Goal: Task Accomplishment & Management: Use online tool/utility

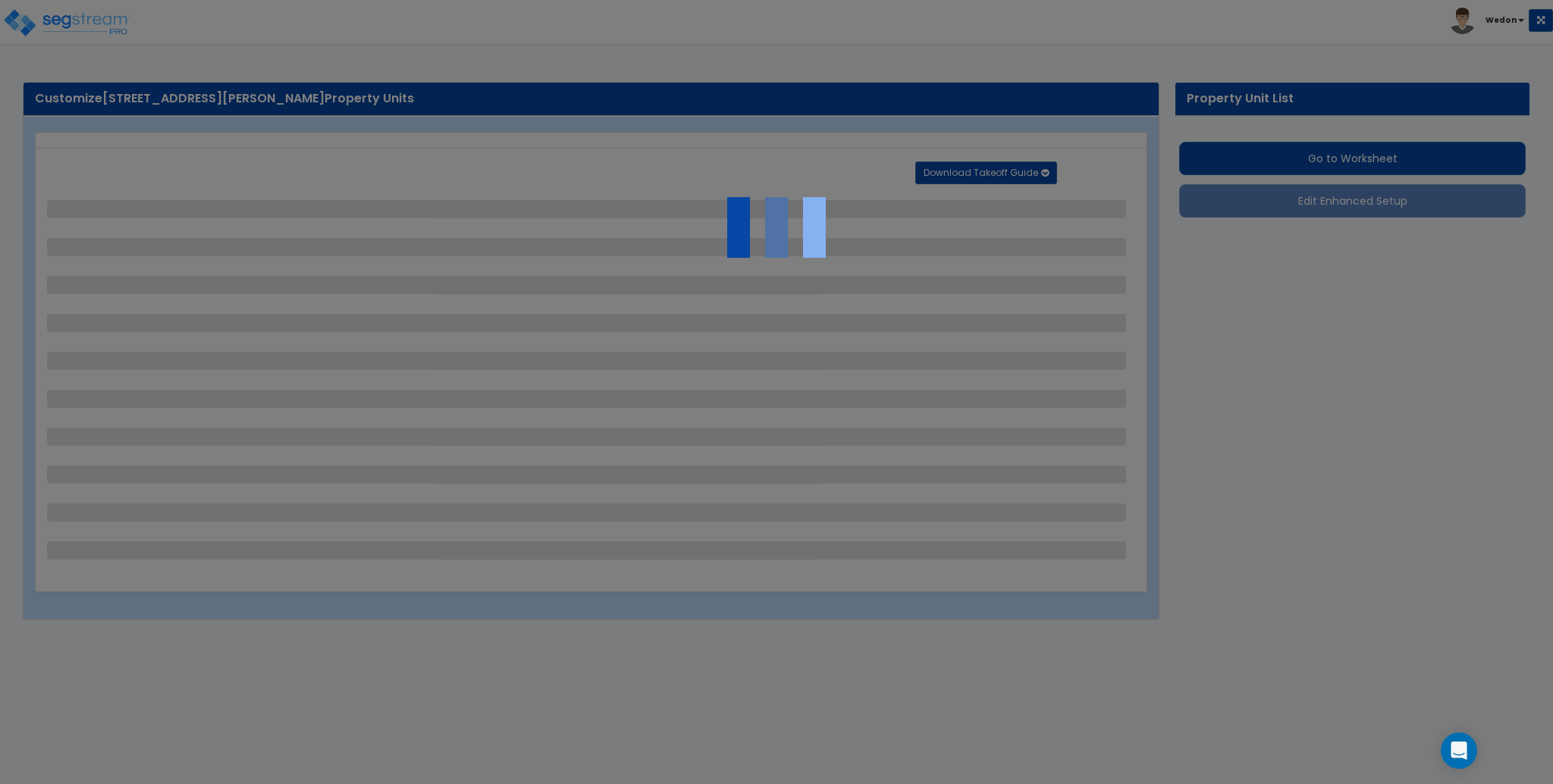
select select "2"
select select "1"
select select "4"
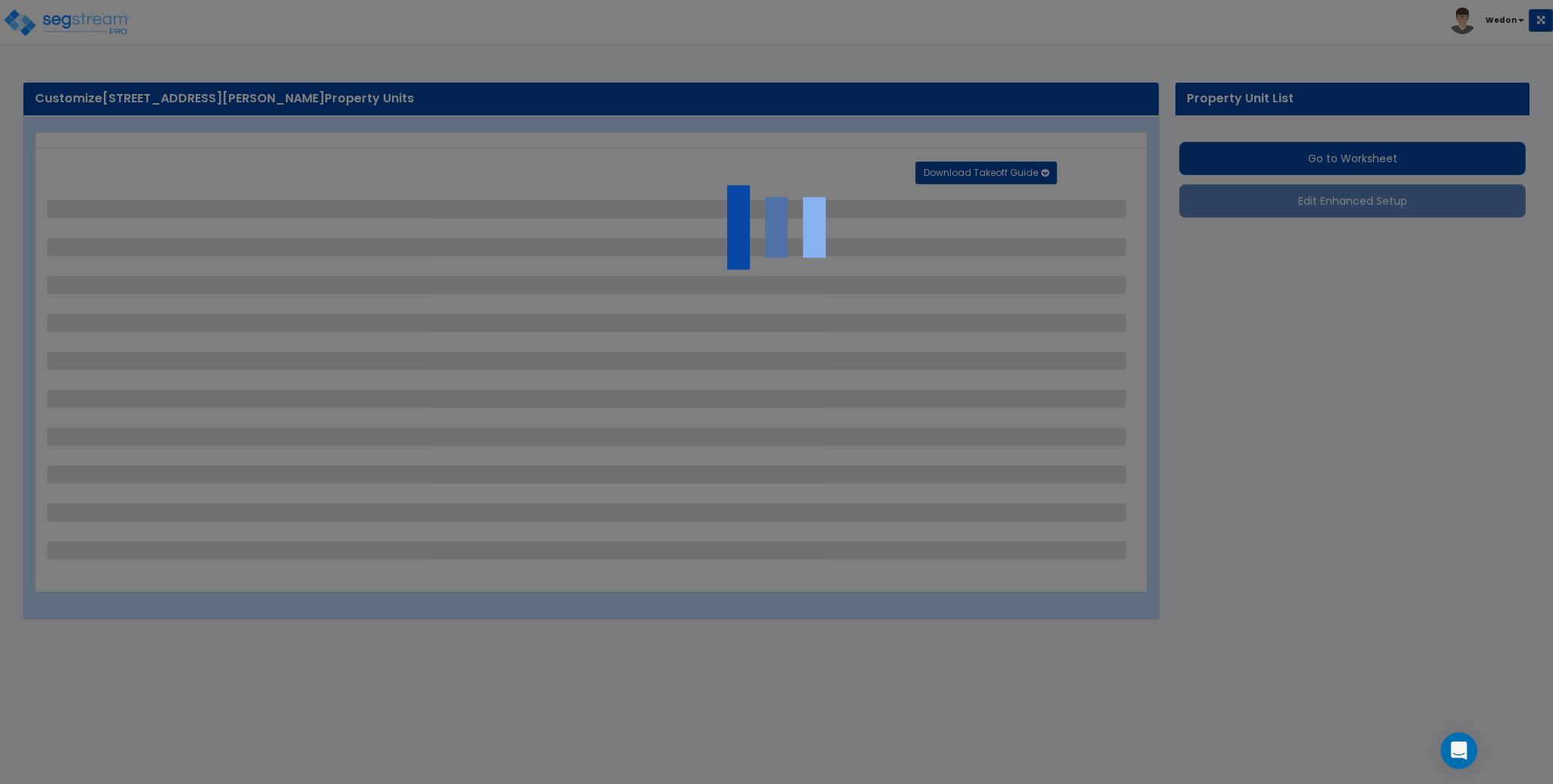
select select "1"
select select "2"
select select "1"
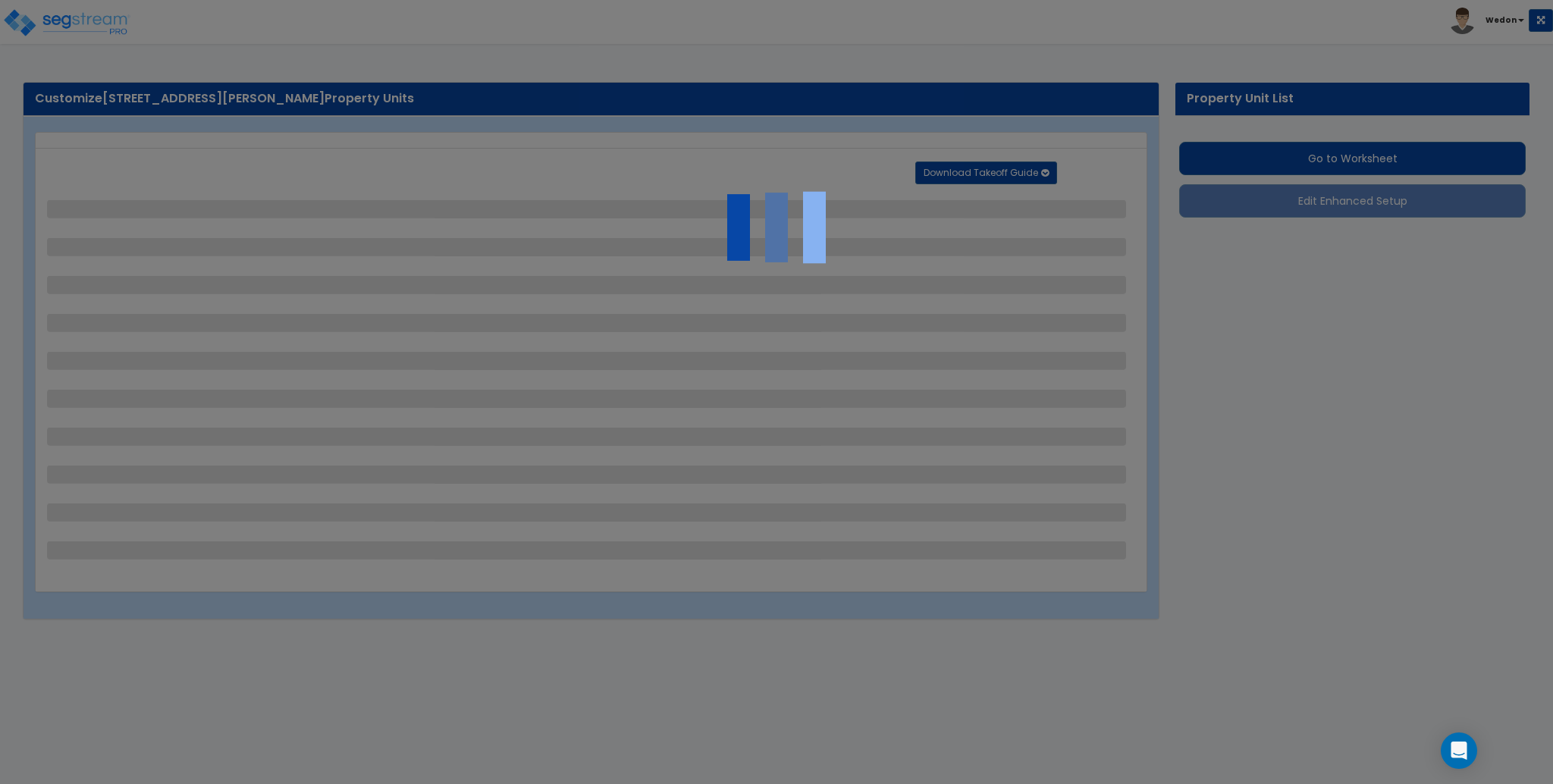
select select "1"
select select "2"
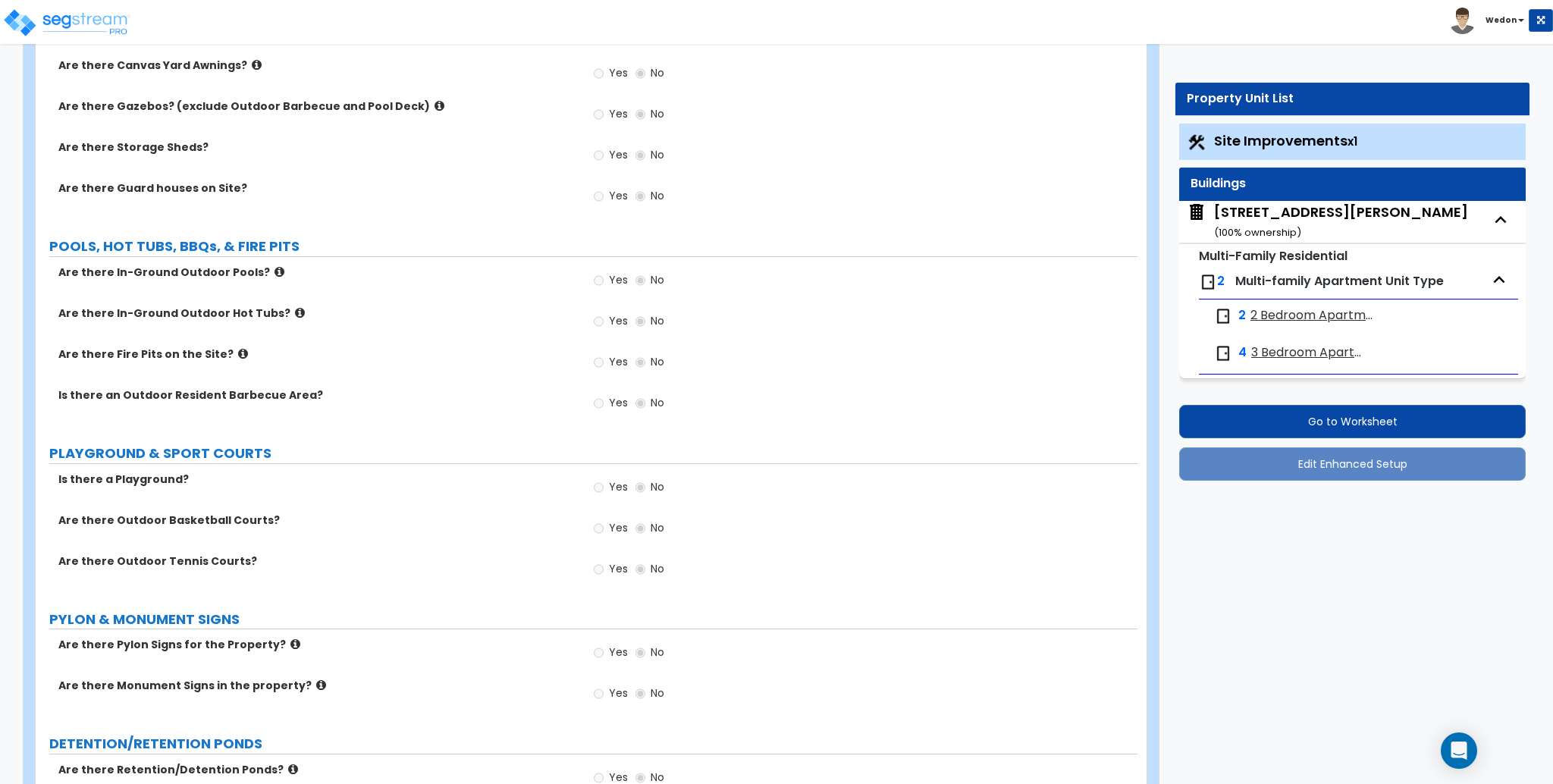
scroll to position [3549, 0]
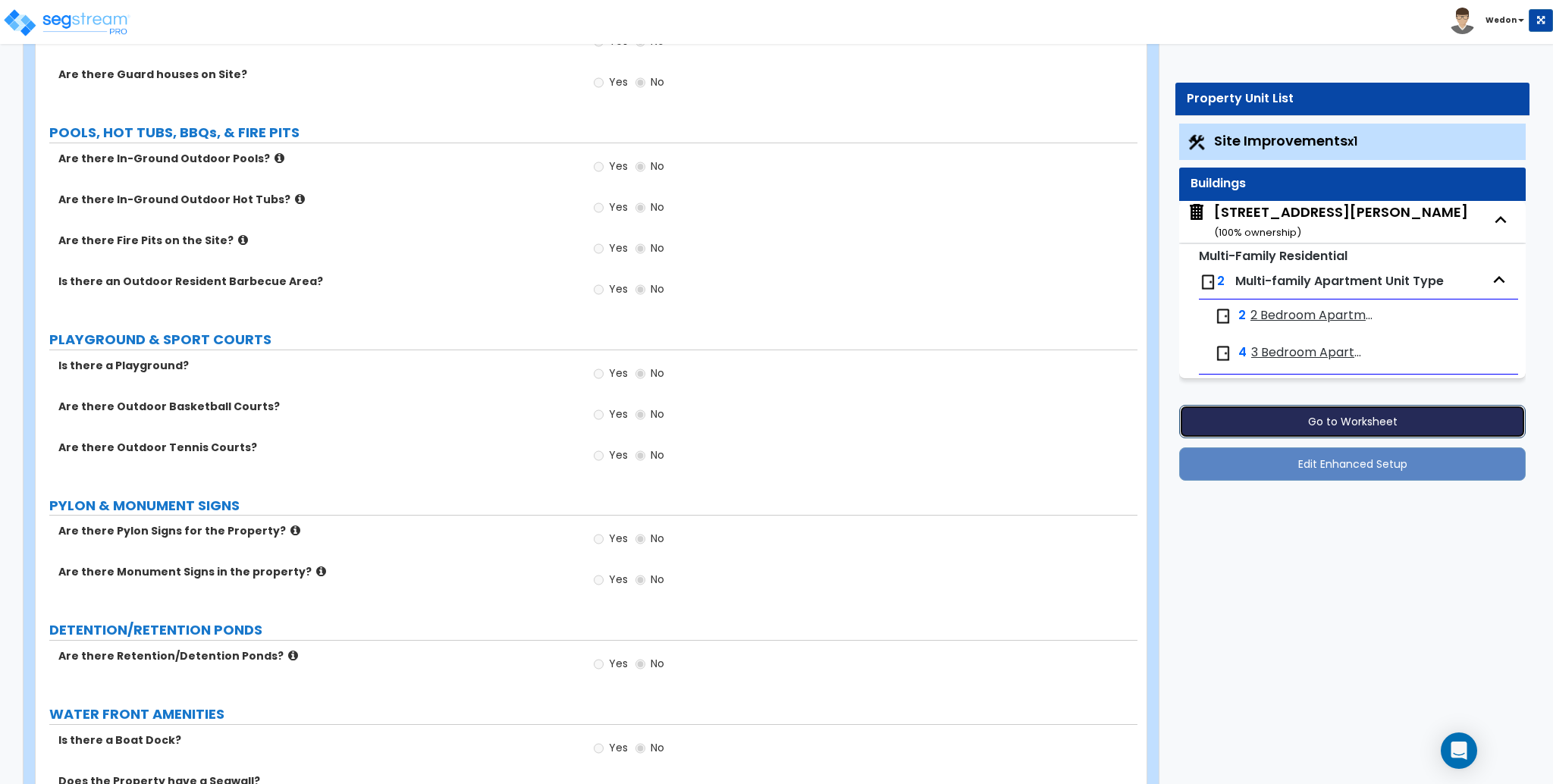
click at [1315, 420] on button "Go to Worksheet" at bounding box center [1352, 421] width 346 height 33
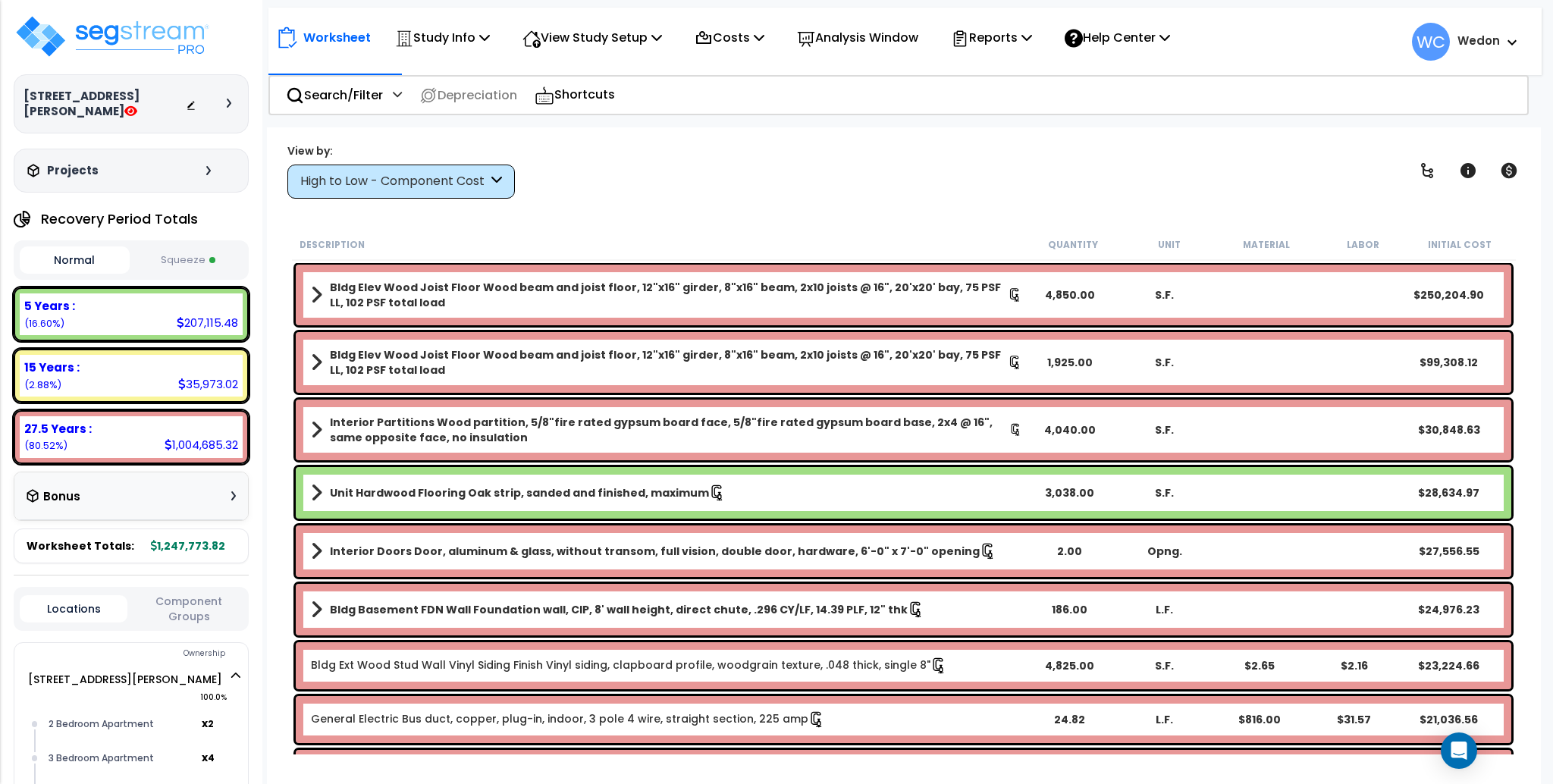
click at [408, 184] on div "High to Low - Component Cost" at bounding box center [394, 181] width 187 height 17
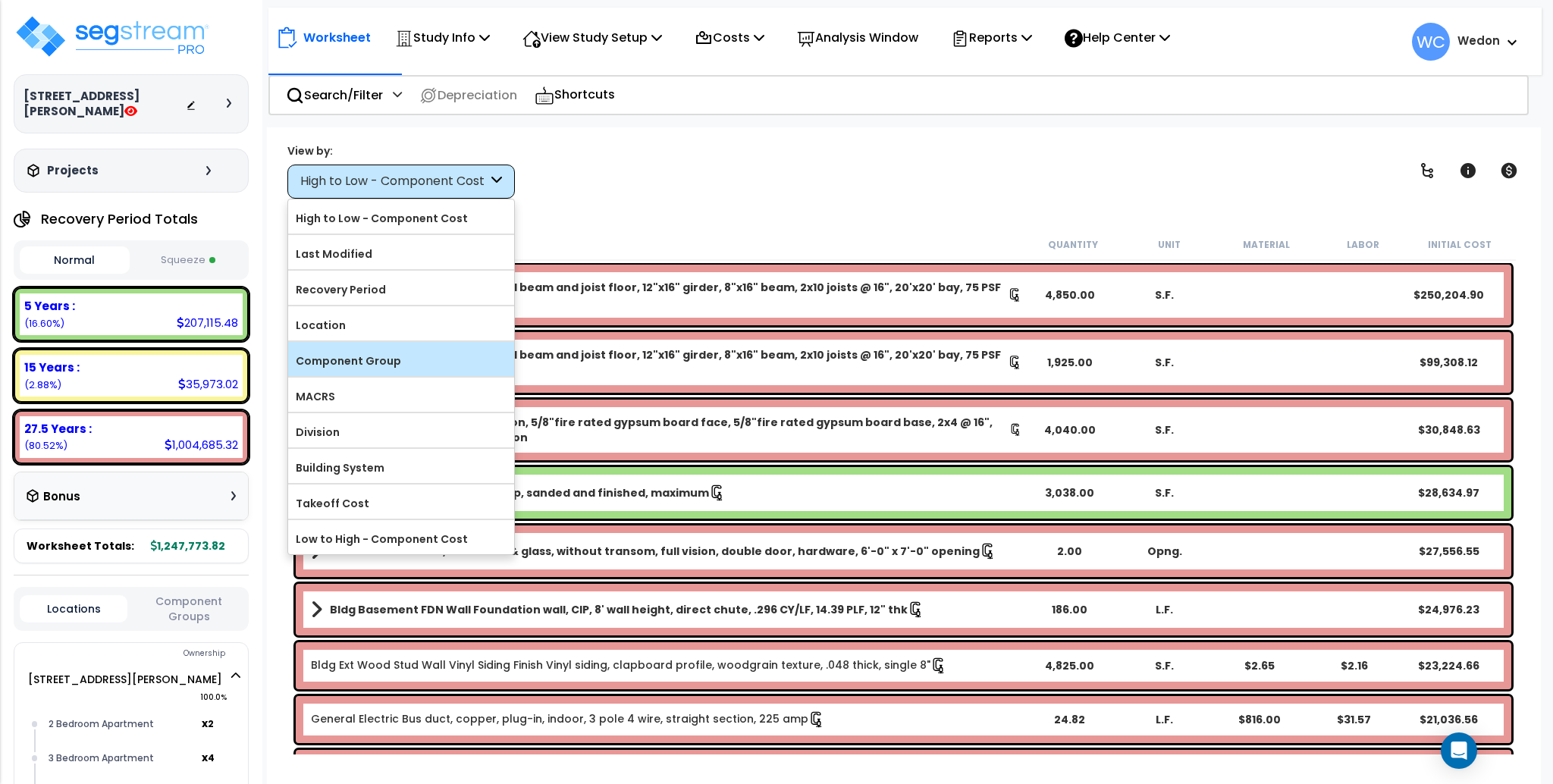
click at [386, 355] on label "Component Group" at bounding box center [401, 361] width 226 height 23
click at [0, 0] on input "Component Group" at bounding box center [0, 0] width 0 height 0
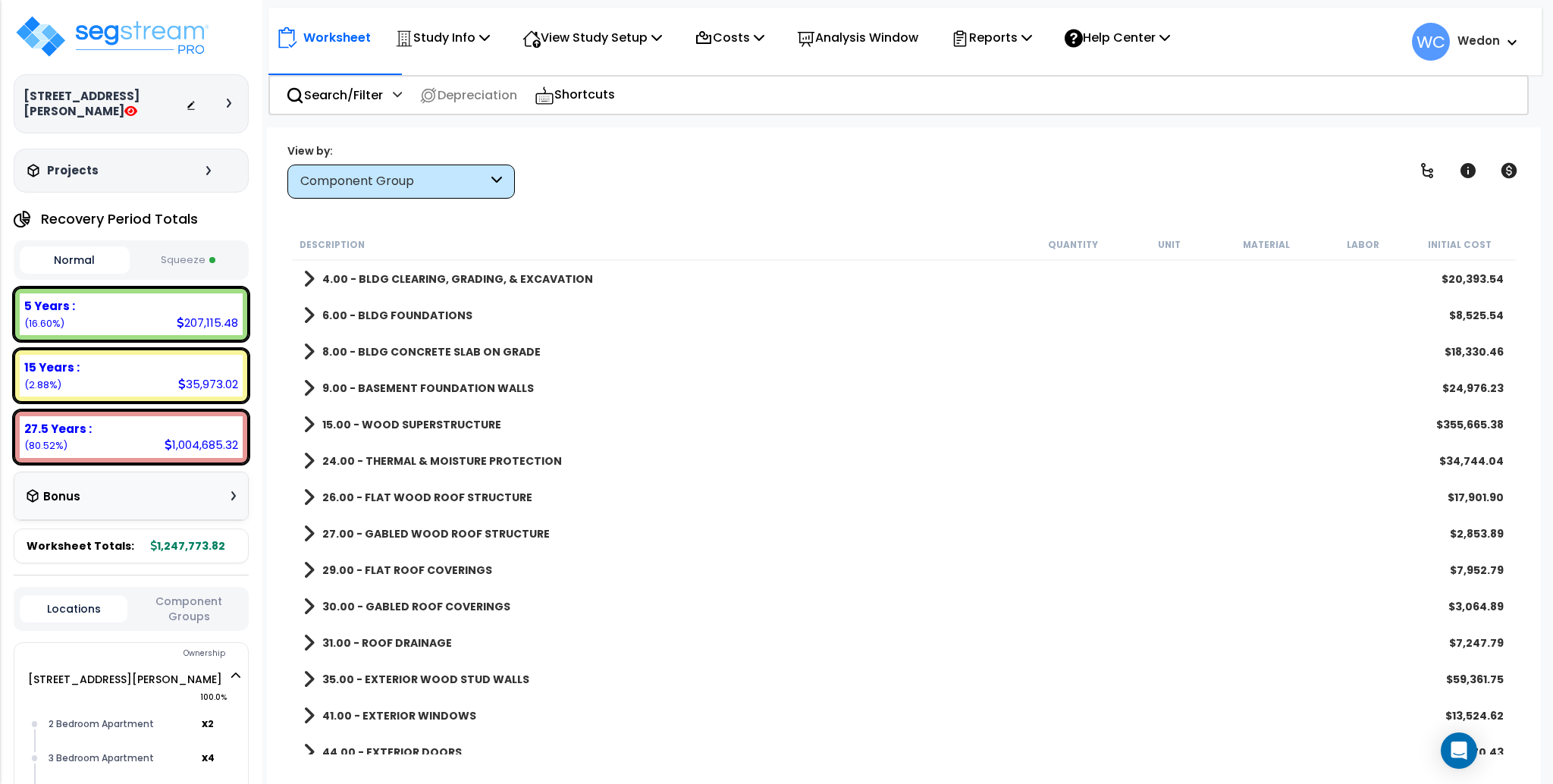
click at [465, 279] on b "4.00 - BLDG CLEARING, GRADING, & EXCAVATION" at bounding box center [457, 279] width 271 height 16
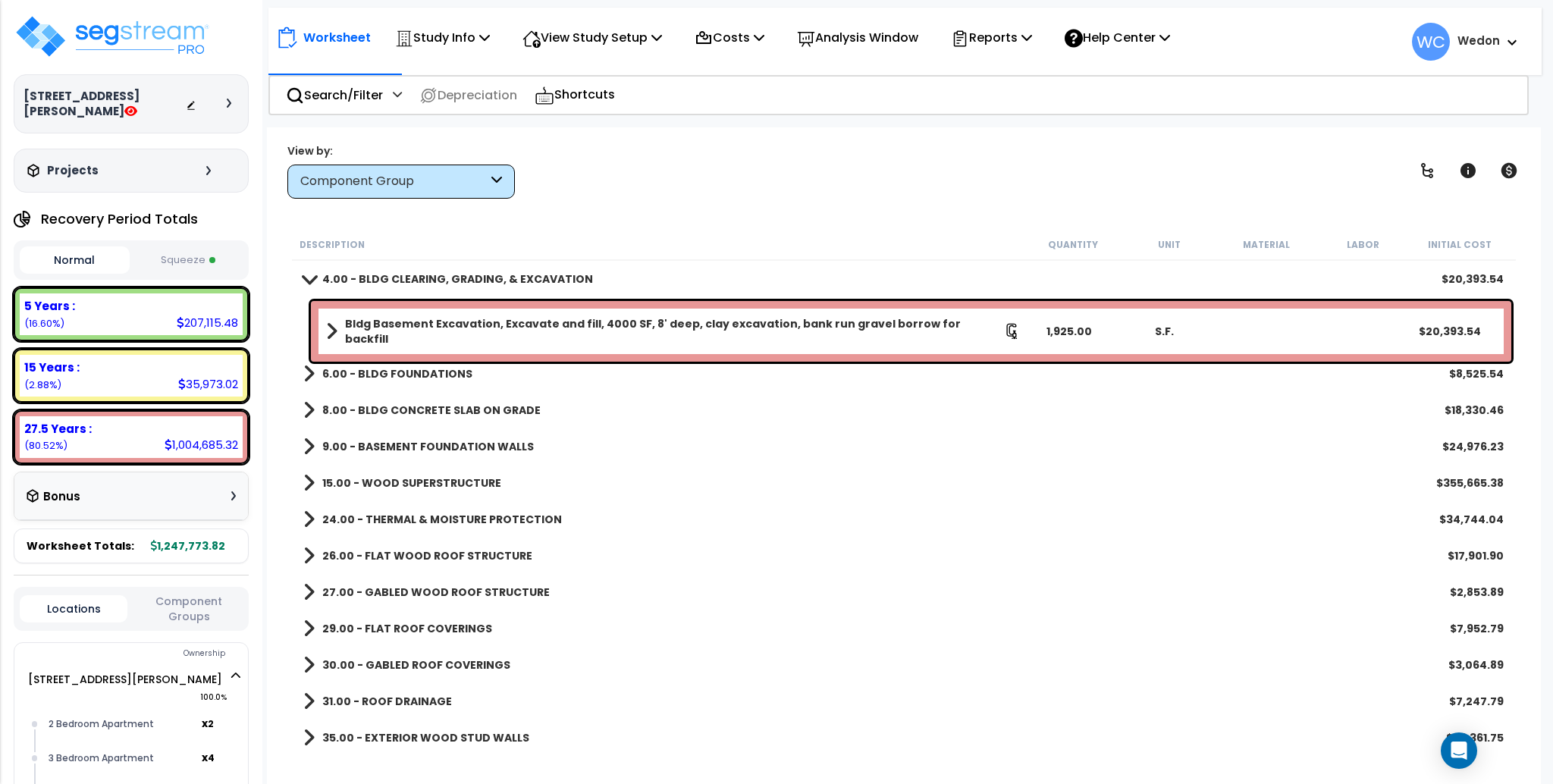
click at [465, 279] on b "4.00 - BLDG CLEARING, GRADING, & EXCAVATION" at bounding box center [457, 279] width 271 height 16
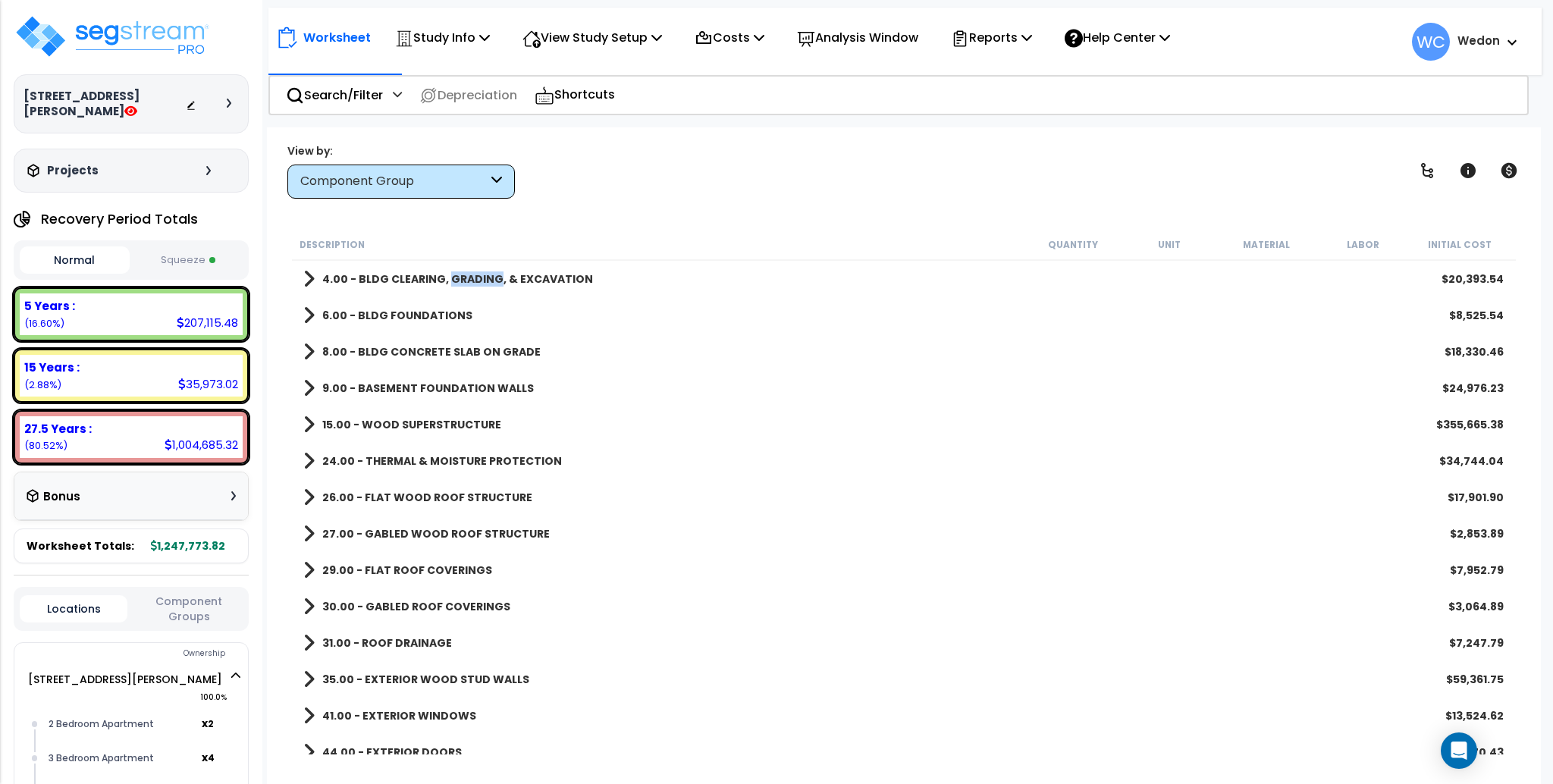
click at [465, 279] on b "4.00 - BLDG CLEARING, GRADING, & EXCAVATION" at bounding box center [457, 279] width 271 height 16
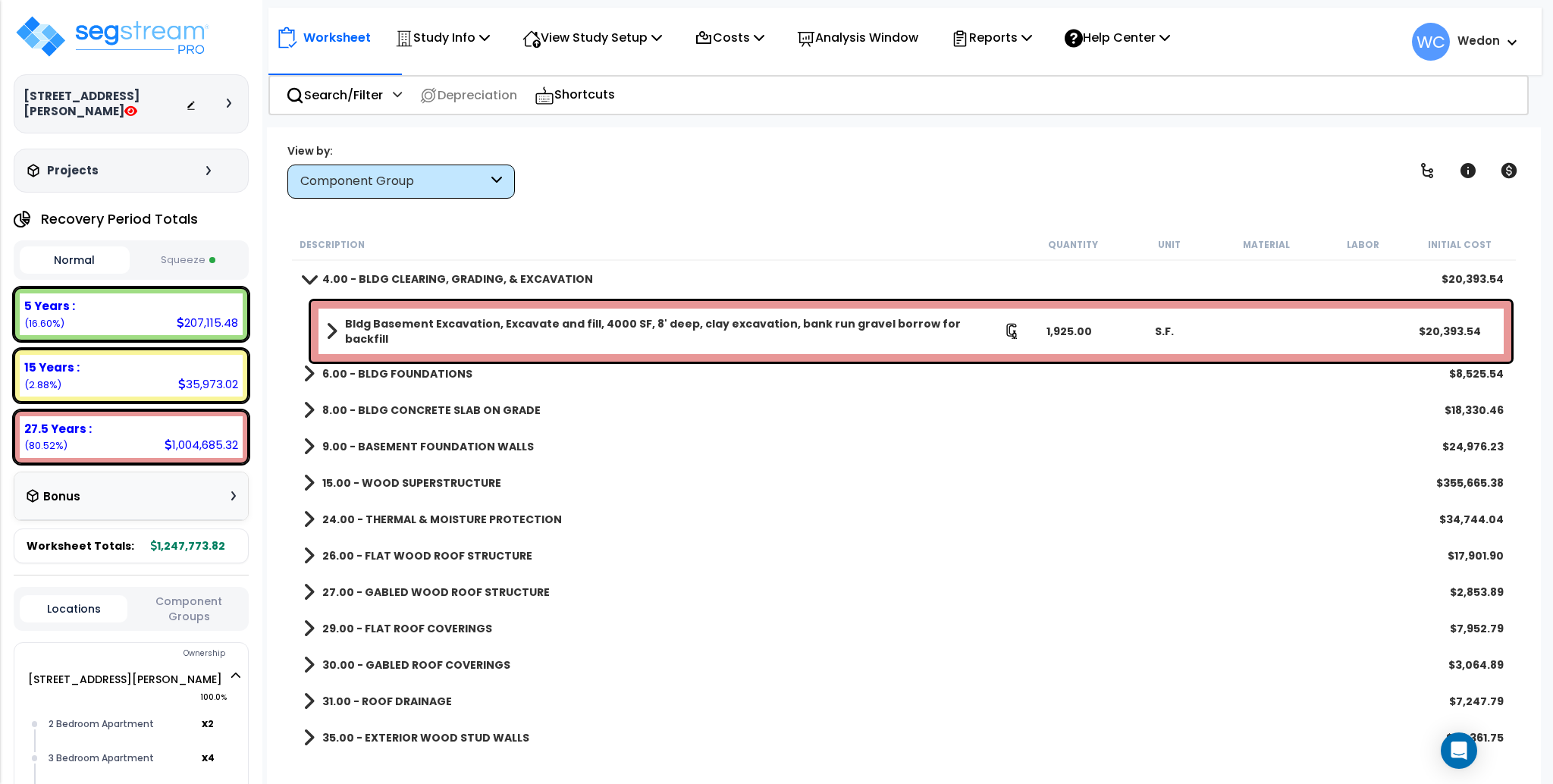
click at [476, 476] on b "15.00 - WOOD SUPERSTRUCTURE" at bounding box center [411, 483] width 179 height 16
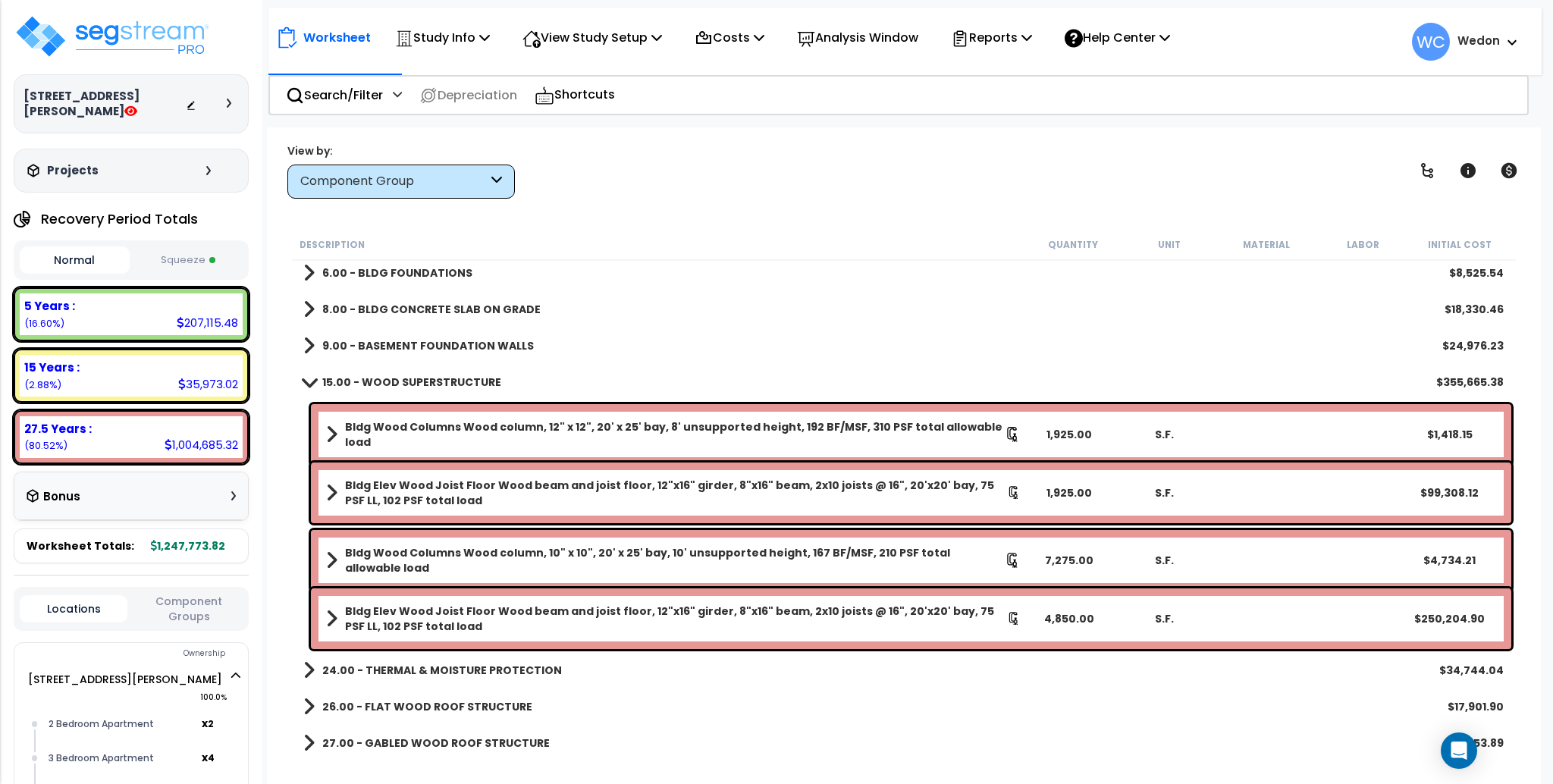
scroll to position [124, 0]
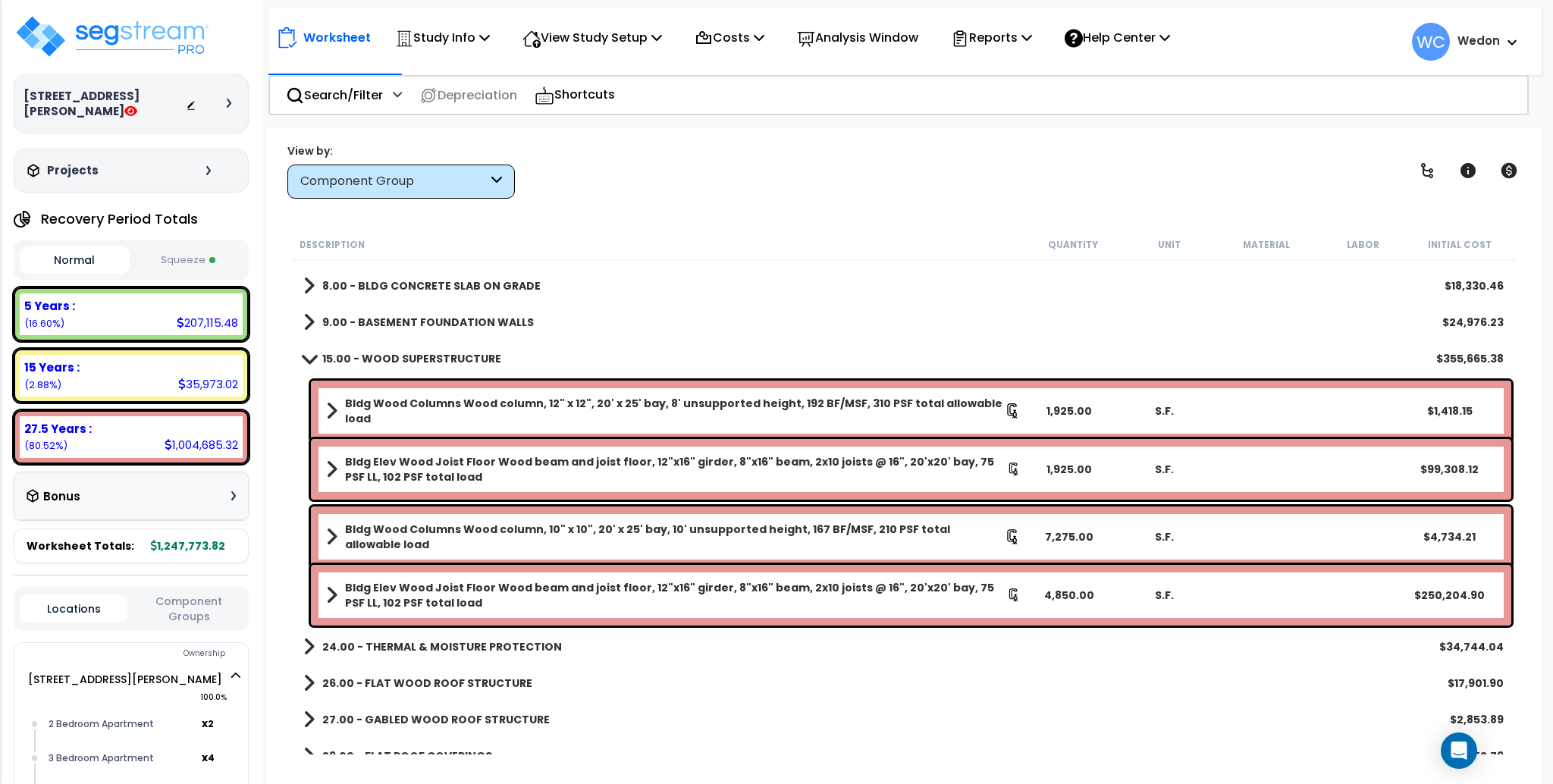
click at [604, 599] on b "Bldg Elev Wood Joist Floor Wood beam and joist floor, 12"x16" girder, 8"x16" be…" at bounding box center [676, 595] width 662 height 30
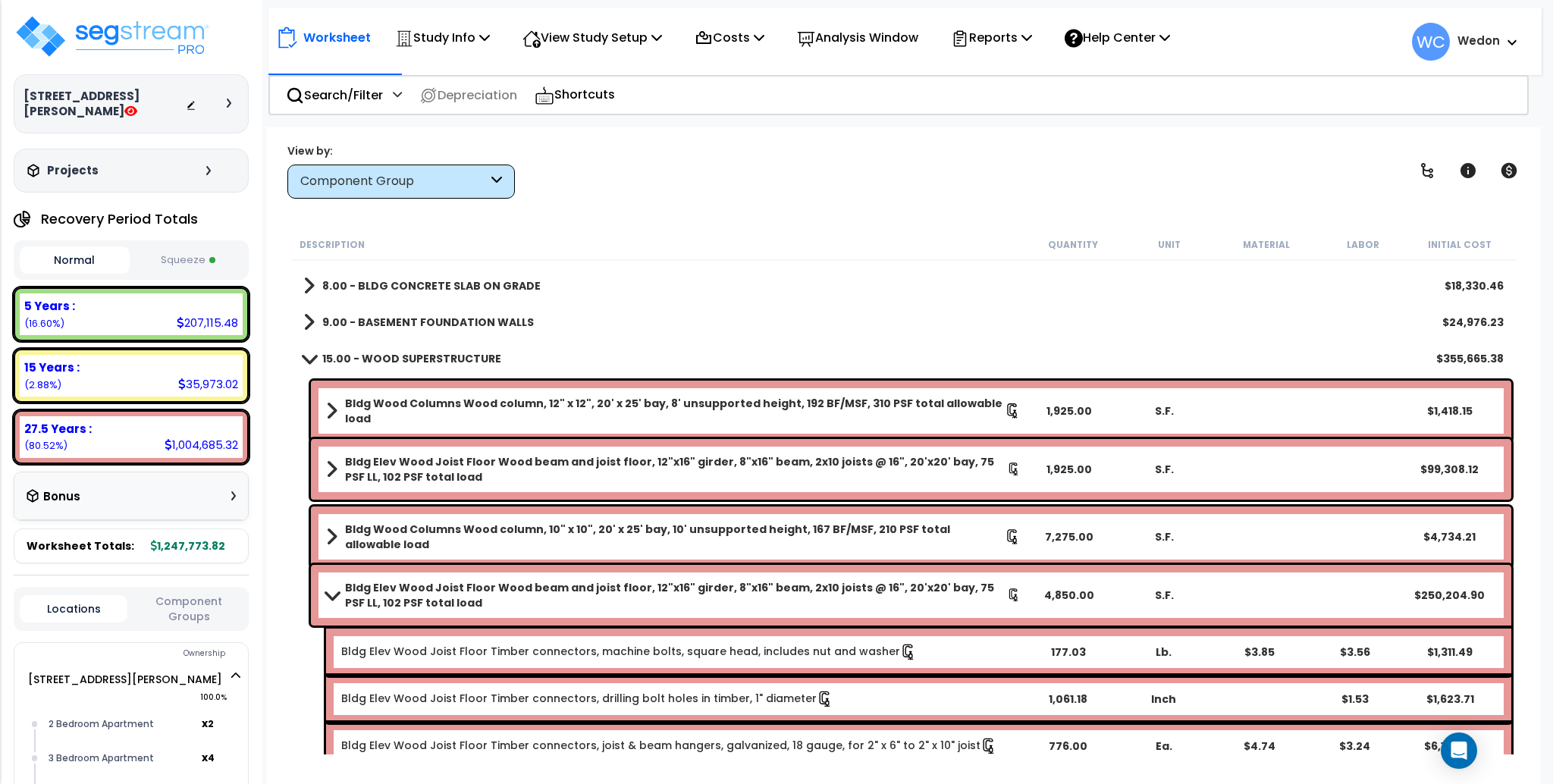
click at [604, 599] on b "Bldg Elev Wood Joist Floor Wood beam and joist floor, 12"x16" girder, 8"x16" be…" at bounding box center [676, 595] width 662 height 30
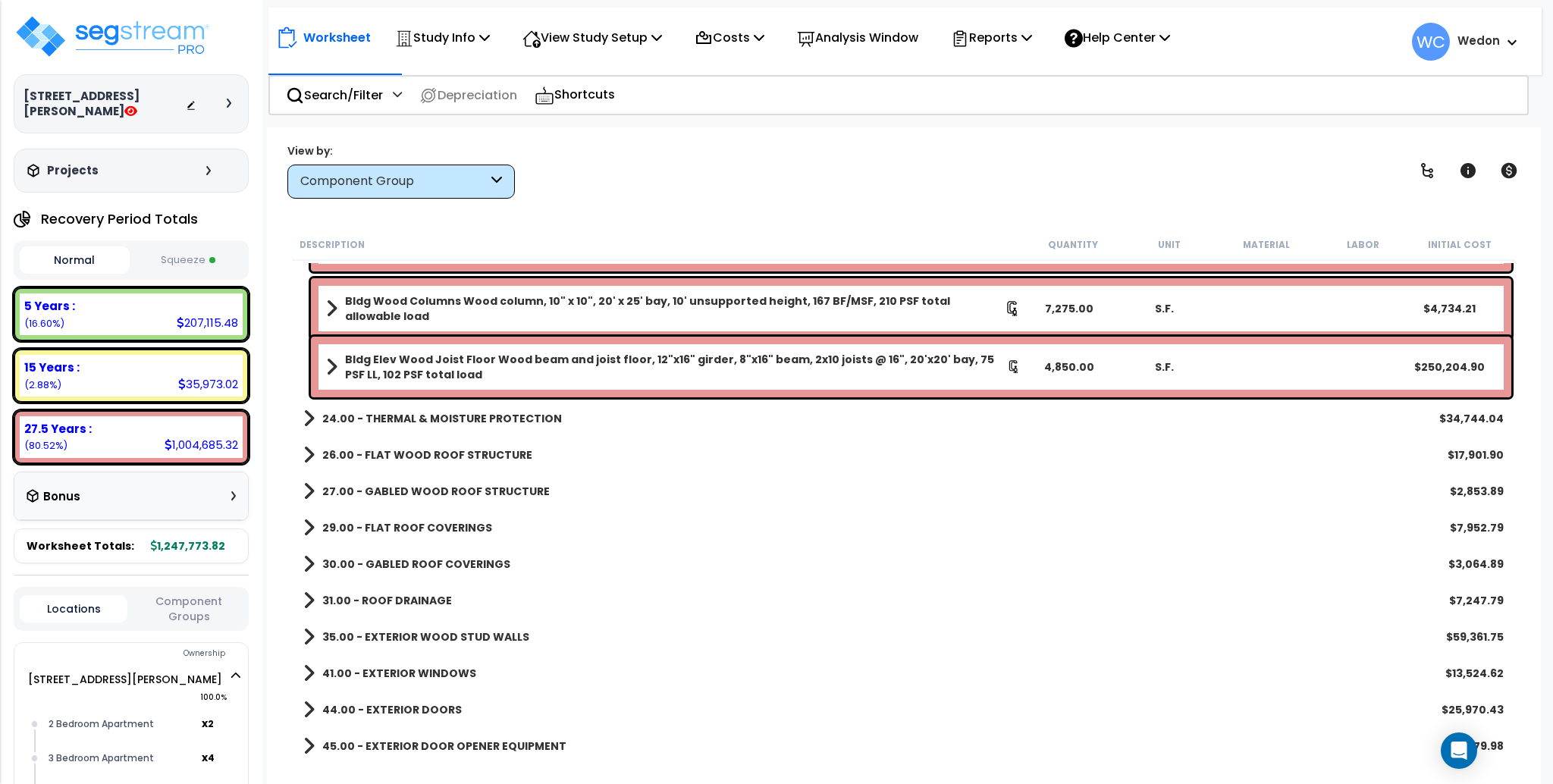
scroll to position [352, 0]
click at [629, 382] on div "Bldg Elev Wood Joist Floor Wood beam and joist floor, 12"x16" girder, 8"x16" be…" at bounding box center [911, 367] width 1200 height 61
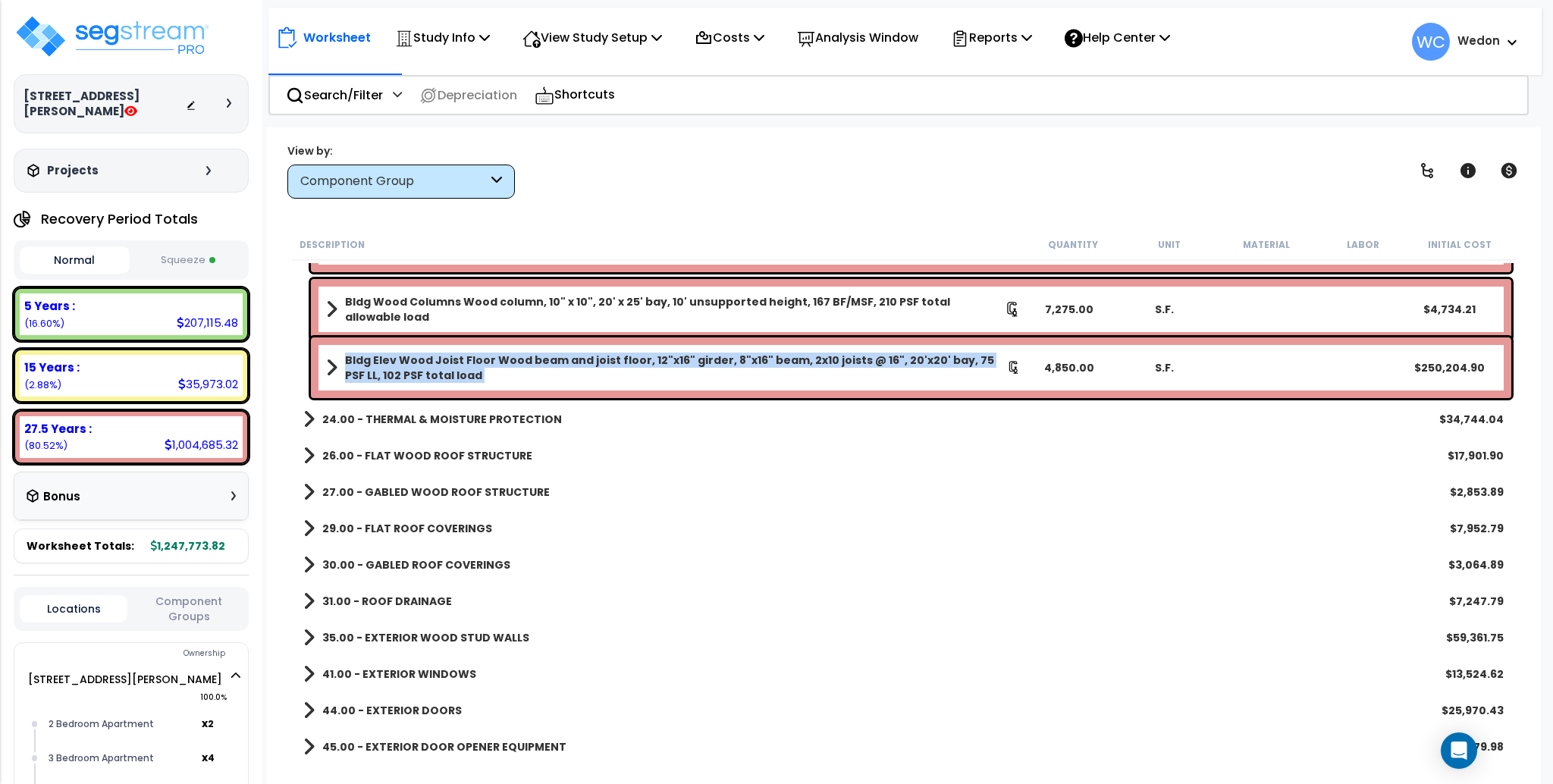
click at [629, 382] on div "Bldg Elev Wood Joist Floor Wood beam and joist floor, 12"x16" girder, 8"x16" be…" at bounding box center [911, 367] width 1200 height 61
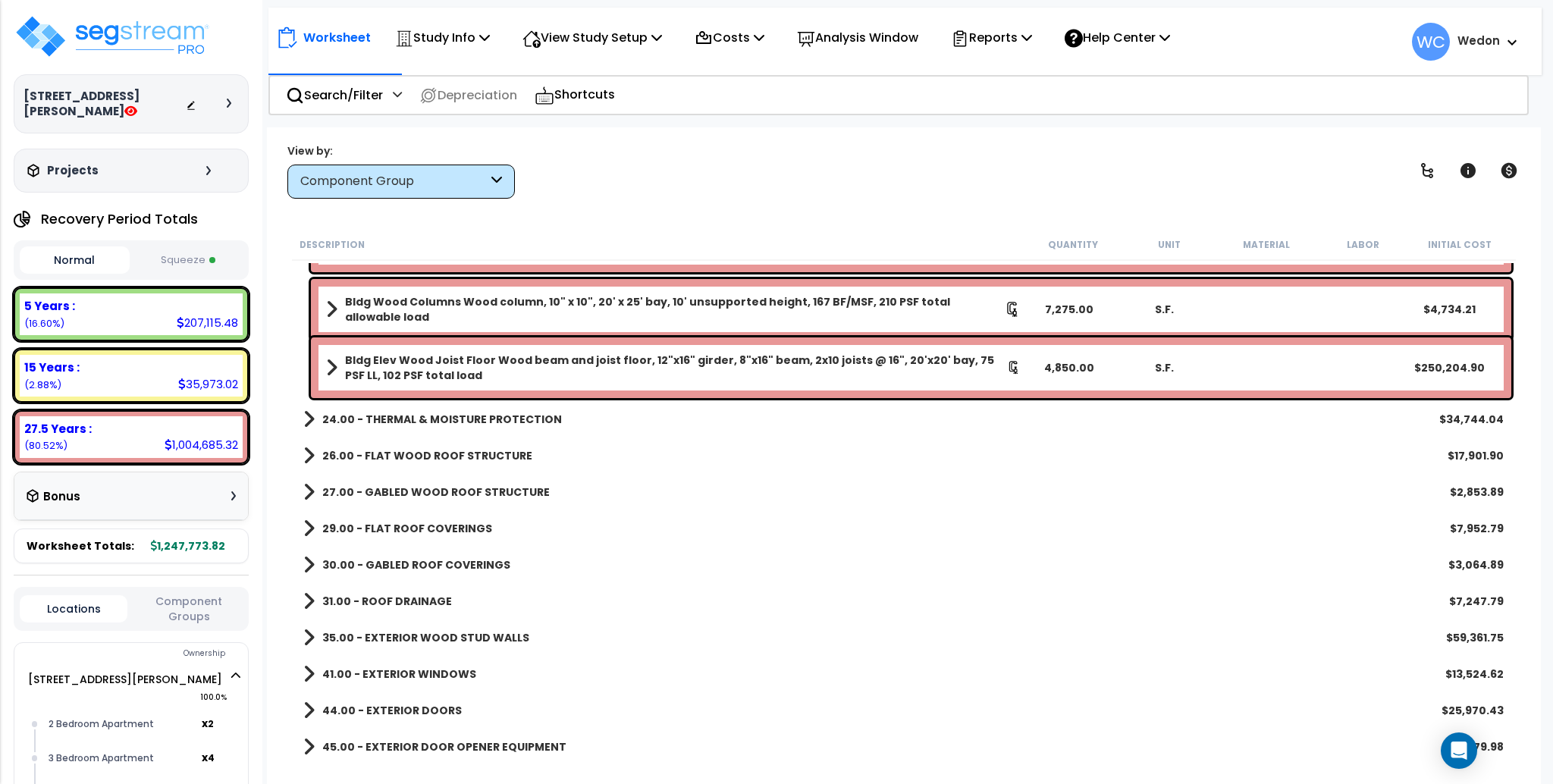
click at [446, 453] on b "26.00 - FLAT WOOD ROOF STRUCTURE" at bounding box center [427, 455] width 210 height 16
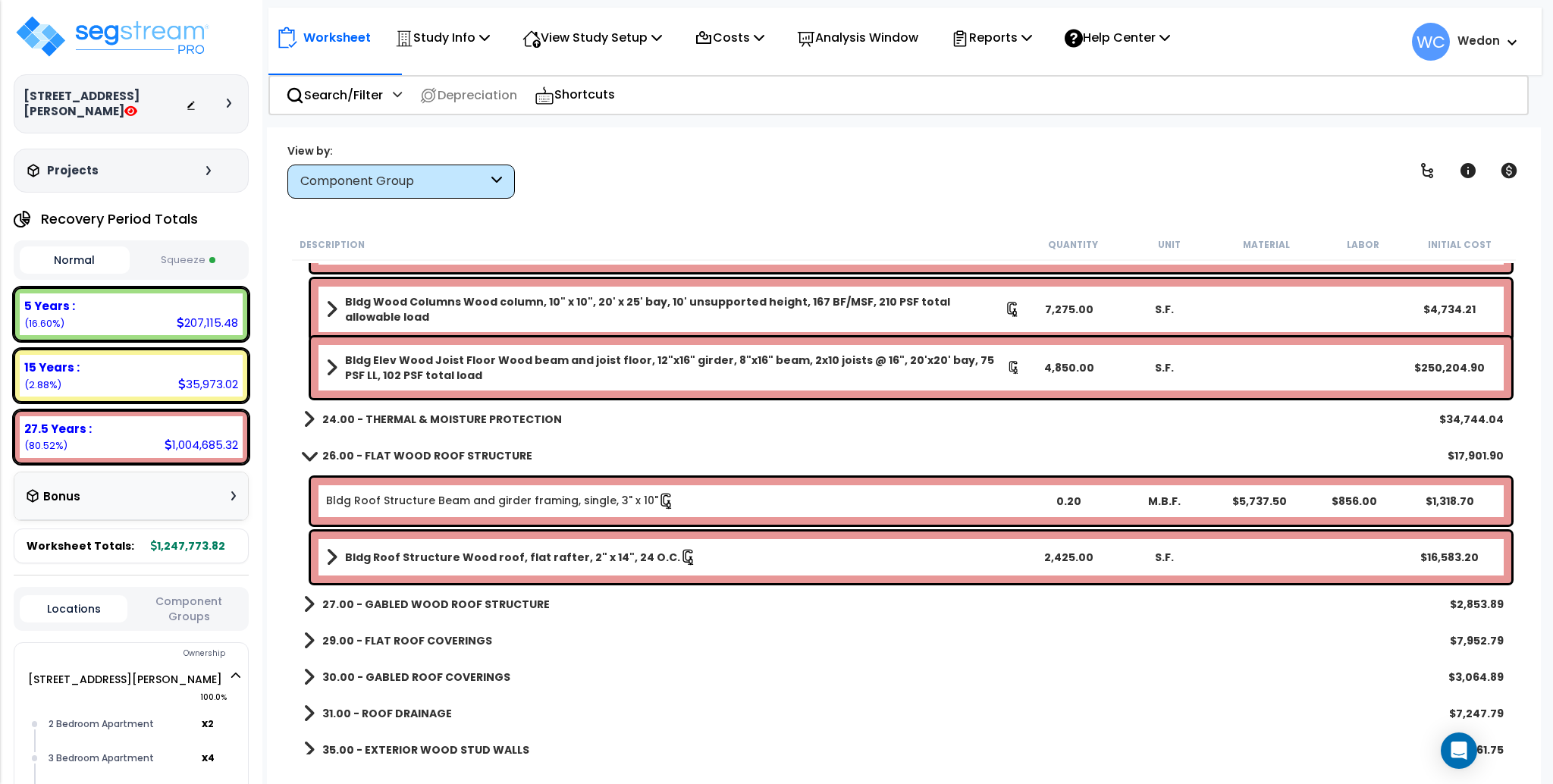
click at [446, 453] on b "26.00 - FLAT WOOD ROOF STRUCTURE" at bounding box center [427, 455] width 210 height 16
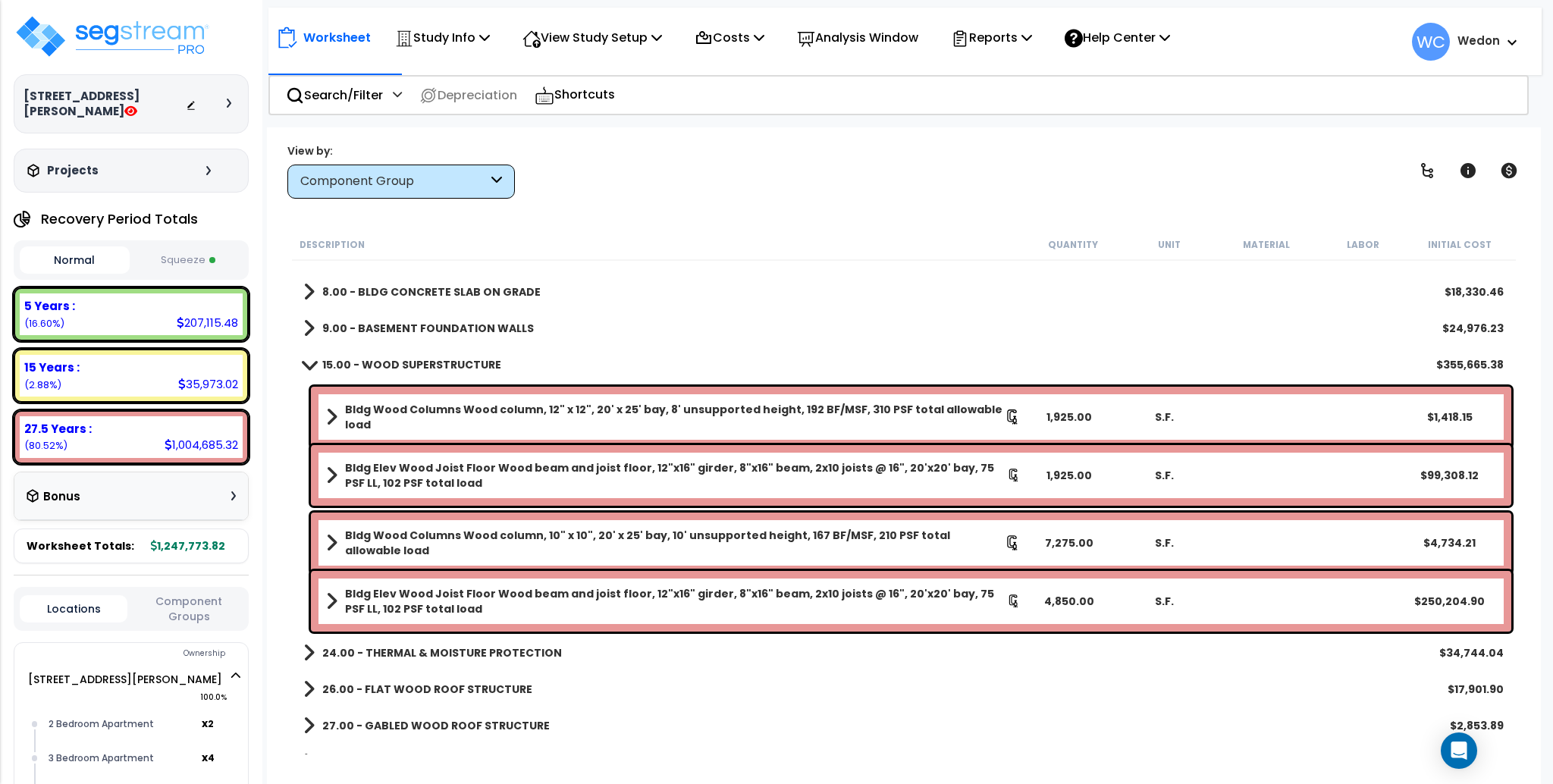
scroll to position [101, 0]
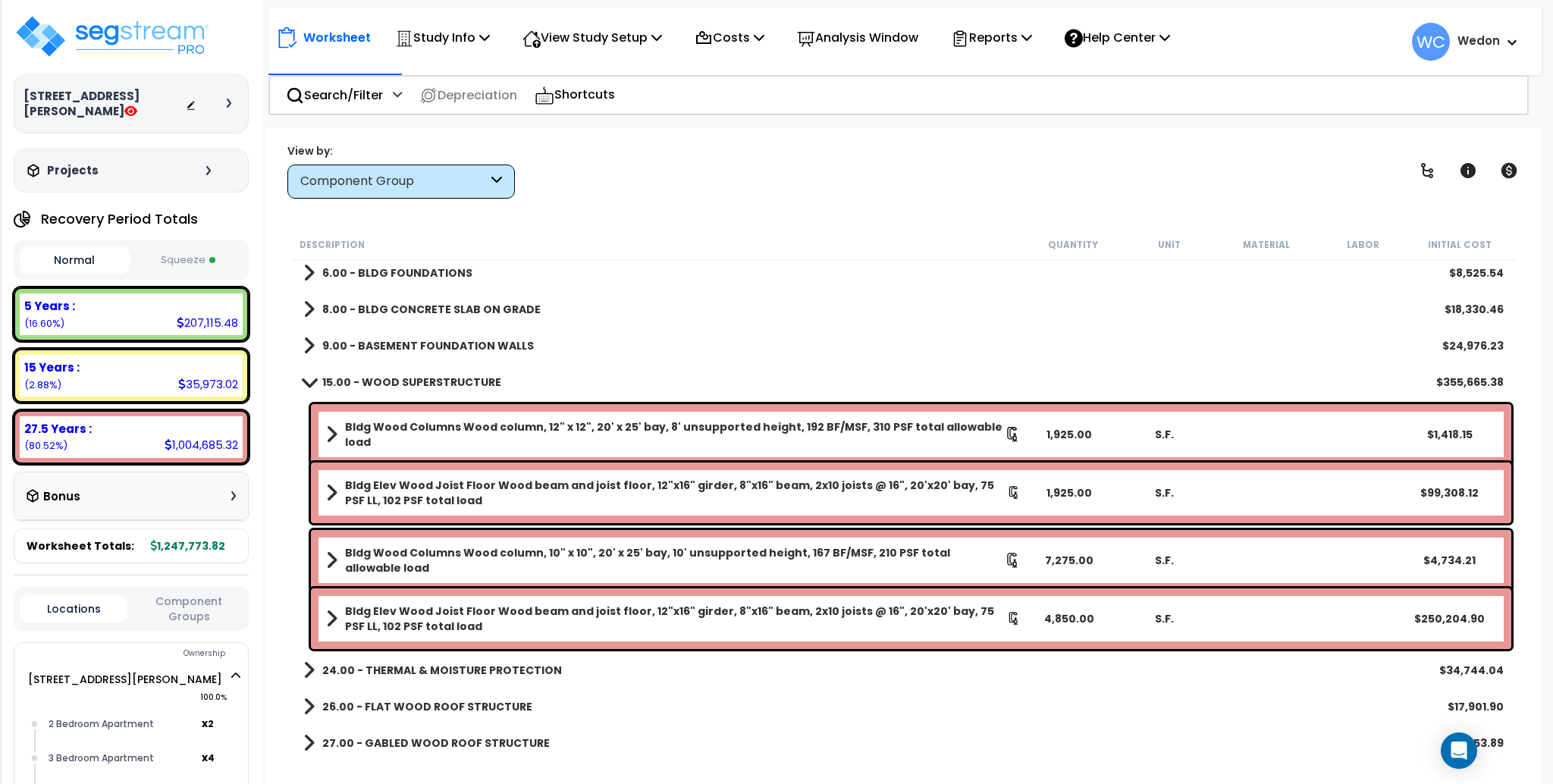
click at [612, 624] on b "Bldg Elev Wood Joist Floor Wood beam and joist floor, 12"x16" girder, 8"x16" be…" at bounding box center [676, 618] width 662 height 30
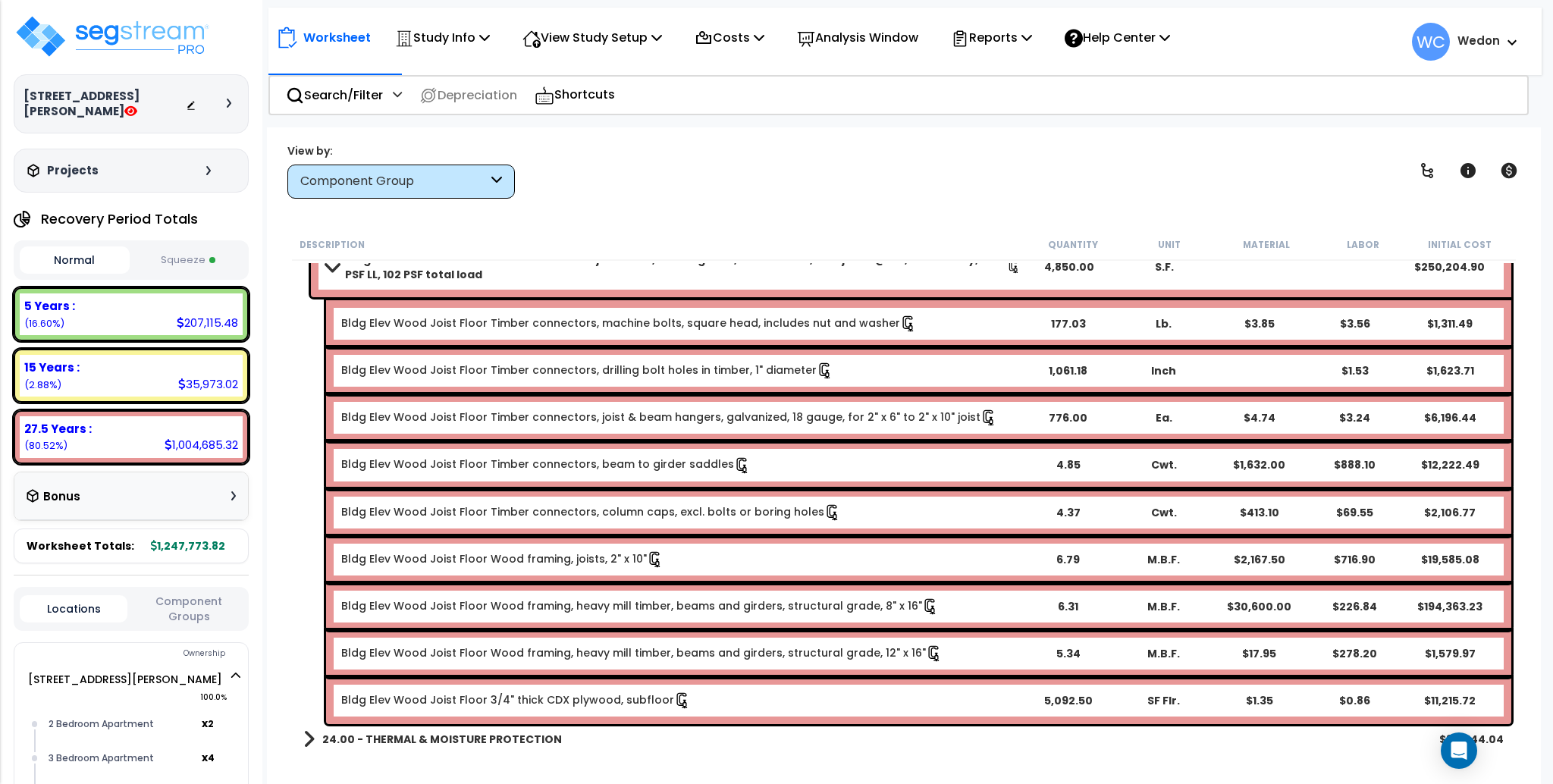
scroll to position [505, 0]
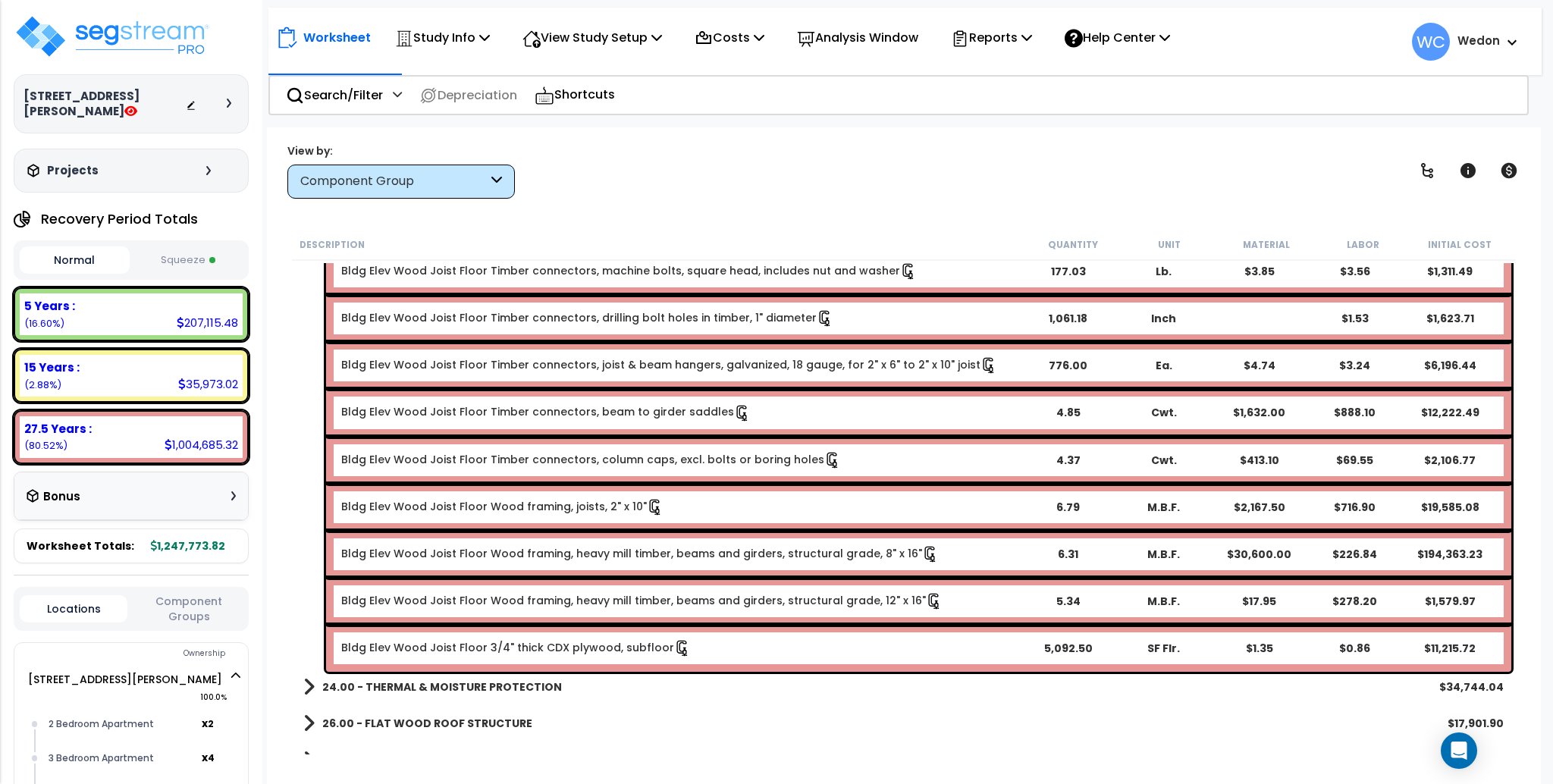
click at [956, 546] on b "Bldg Elev Wood Joist Floor Wood framing, heavy mill timber, beams and girders, …" at bounding box center [681, 554] width 678 height 17
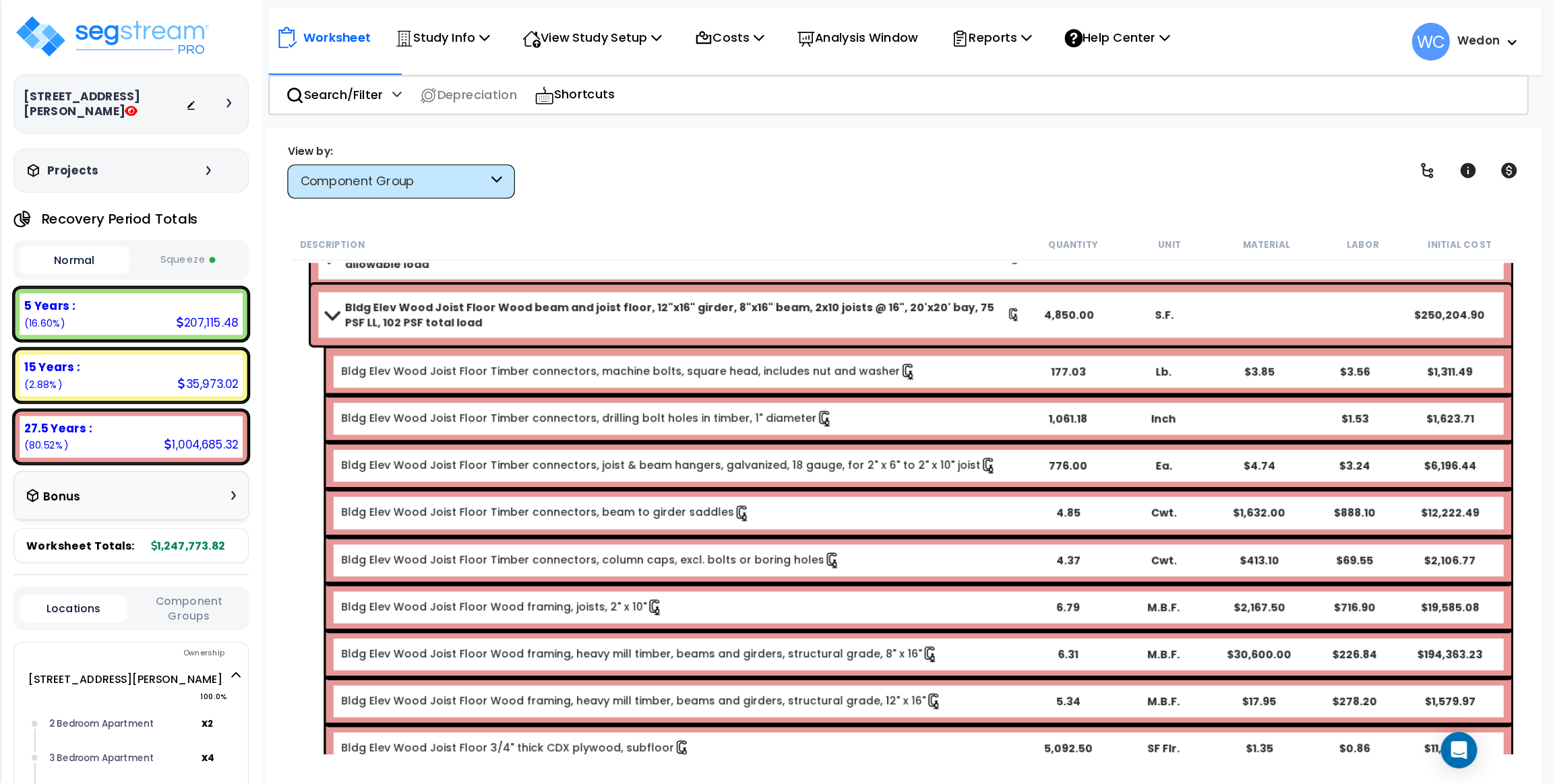
scroll to position [358, 0]
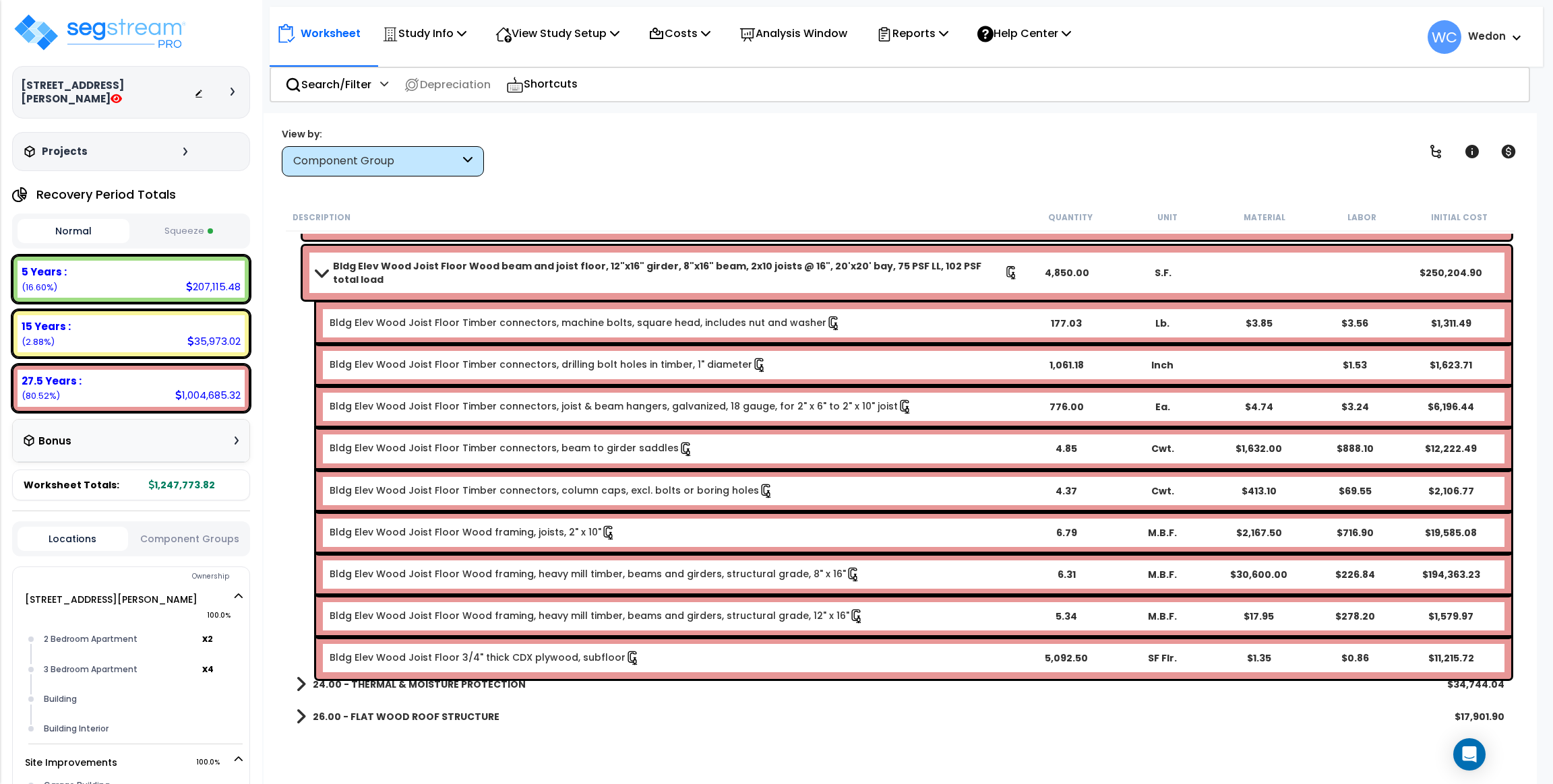
click at [781, 189] on div "Worksheet Study Info Study Setup Add Property Unit Template study Clone study WC" at bounding box center [900, 505] width 1273 height 784
